Goal: Find specific page/section: Find specific page/section

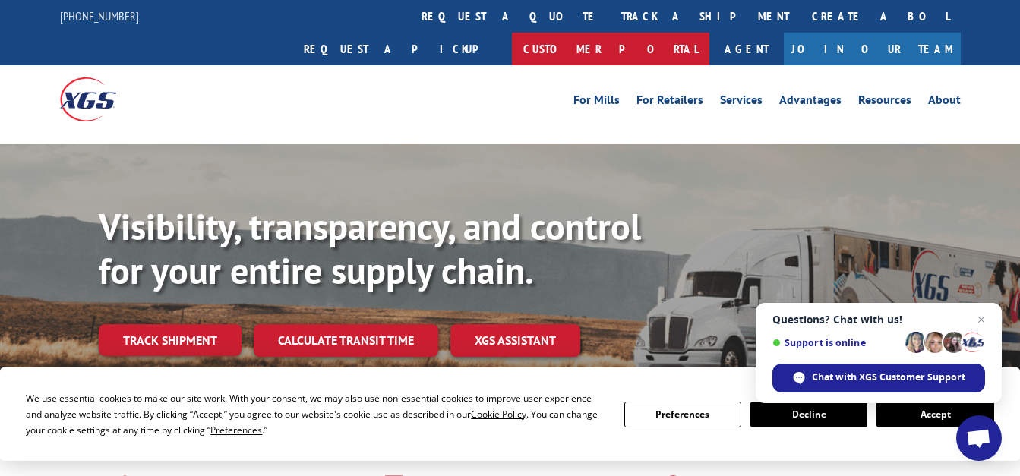
click at [709, 33] on link "Customer Portal" at bounding box center [610, 49] width 197 height 33
